Goal: Information Seeking & Learning: Find specific page/section

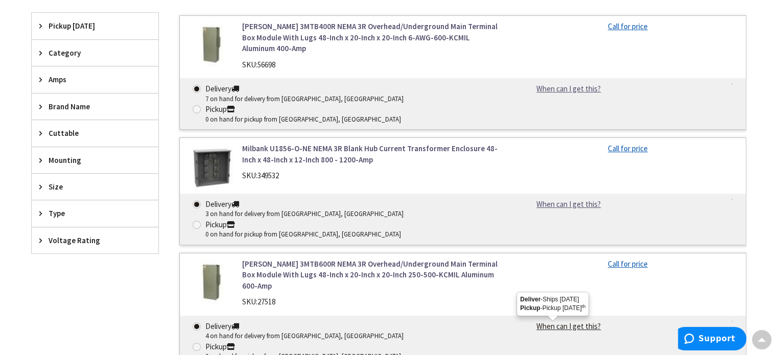
scroll to position [357, 0]
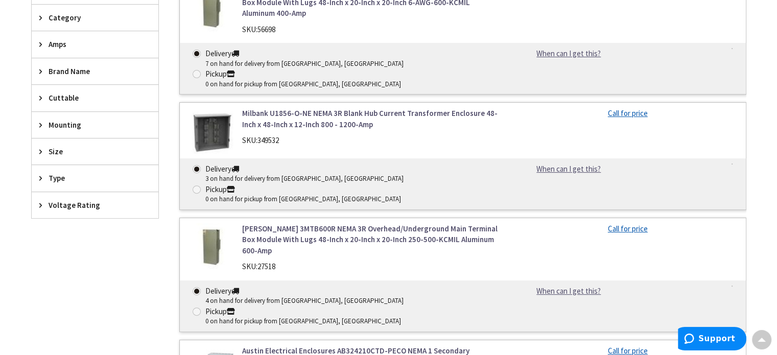
click at [56, 44] on span "Amps" at bounding box center [90, 44] width 83 height 11
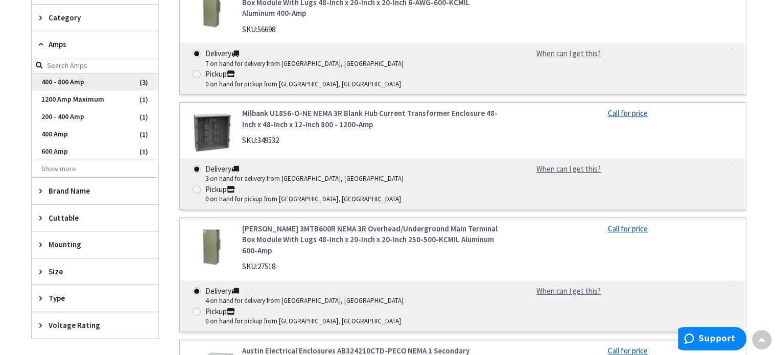
click at [70, 77] on span "400 - 800 Amp" at bounding box center [95, 82] width 127 height 17
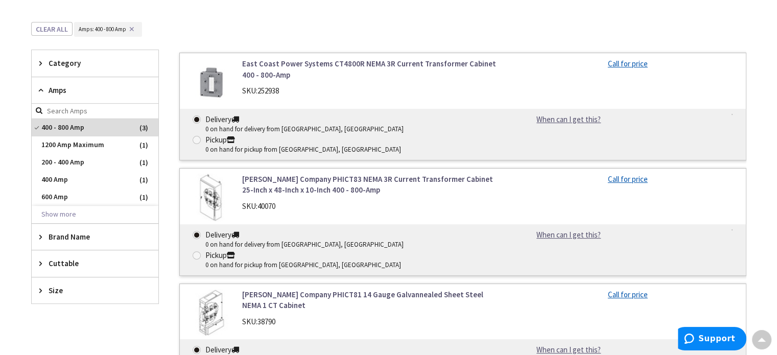
scroll to position [289, 0]
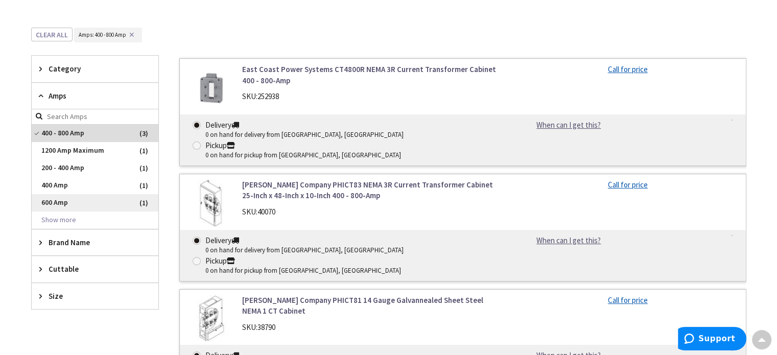
click at [58, 201] on span "600 Amp" at bounding box center [95, 202] width 127 height 17
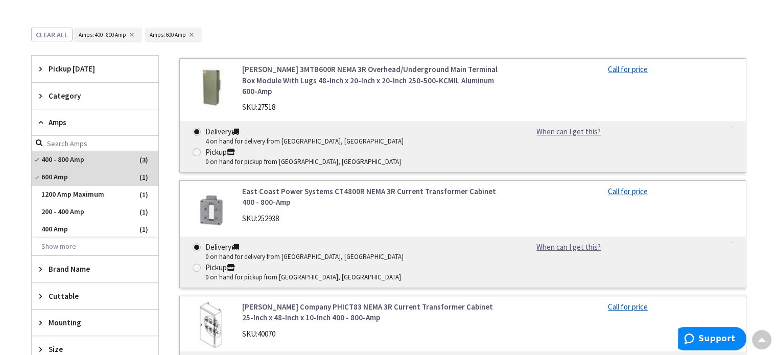
click at [355, 186] on link "East Coast Power Systems CT4800R NEMA 3R Current Transformer Cabinet 400 - 800-…" at bounding box center [372, 197] width 260 height 22
